Goal: Transaction & Acquisition: Purchase product/service

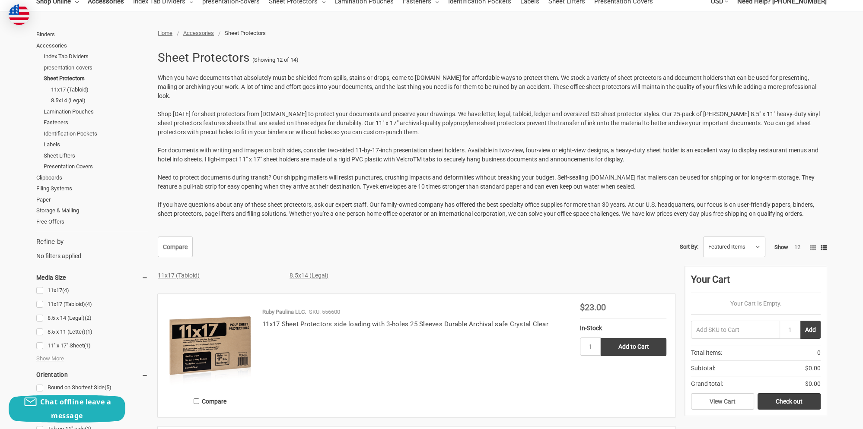
scroll to position [137, 0]
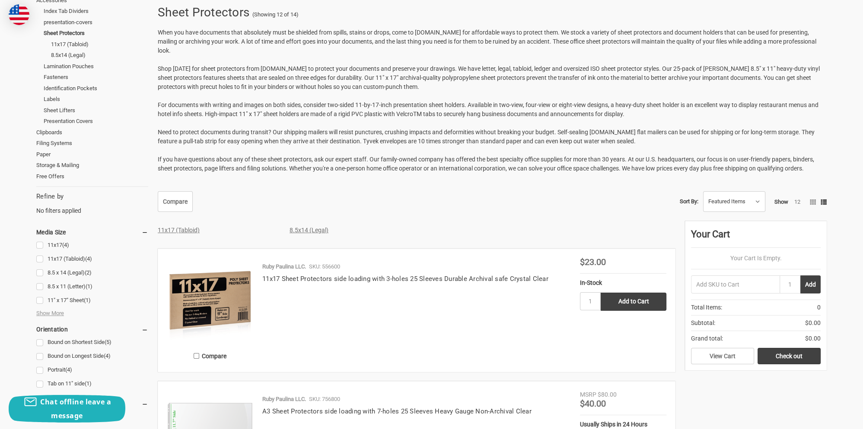
click at [238, 284] on img at bounding box center [210, 301] width 86 height 86
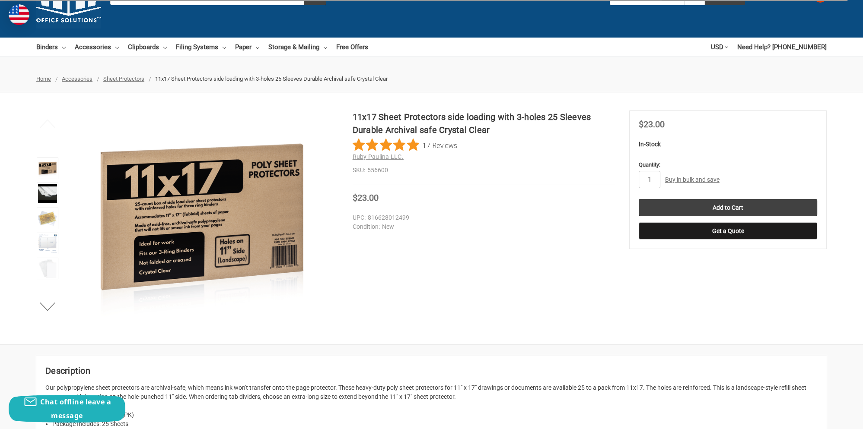
scroll to position [45, 0]
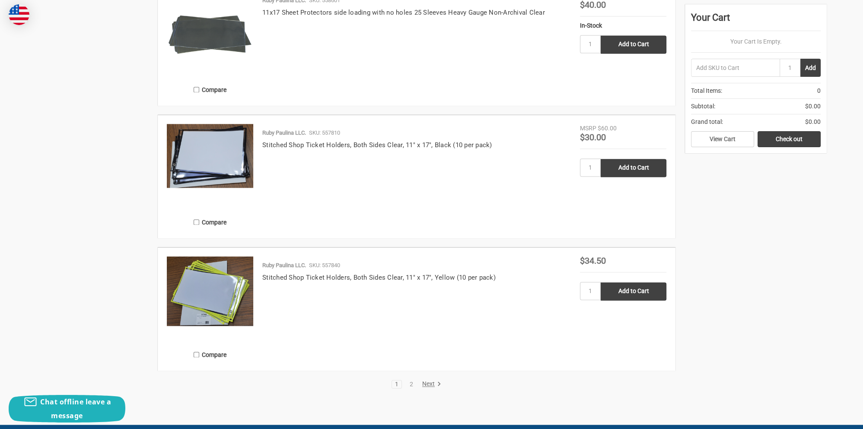
scroll to position [1688, 0]
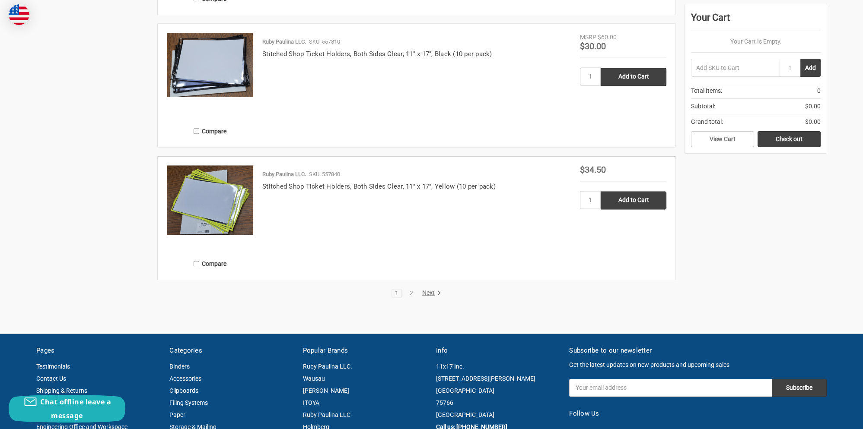
click at [431, 289] on link "Next" at bounding box center [430, 293] width 22 height 8
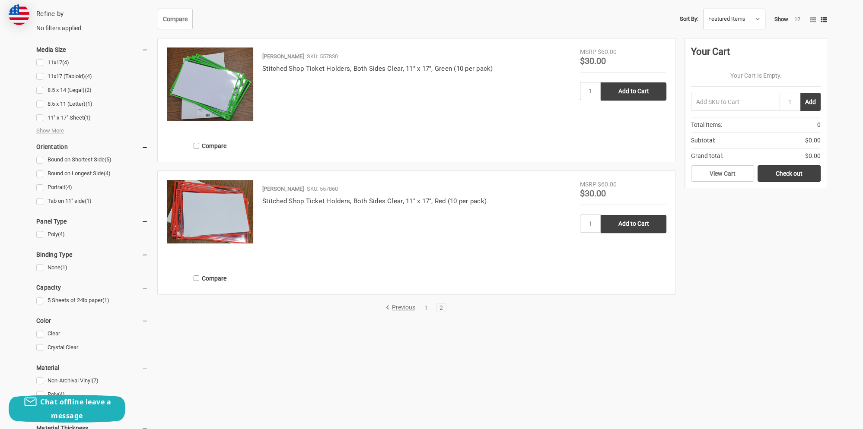
scroll to position [182, 0]
